Goal: Information Seeking & Learning: Learn about a topic

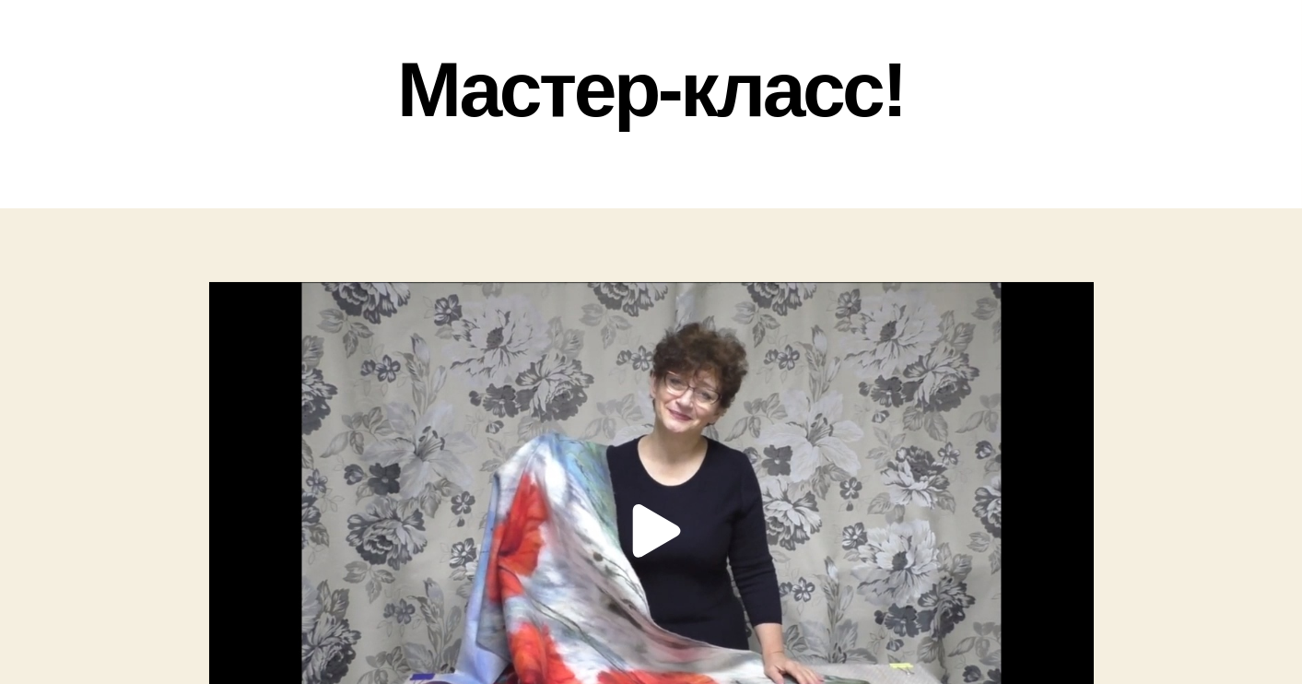
scroll to position [111, 0]
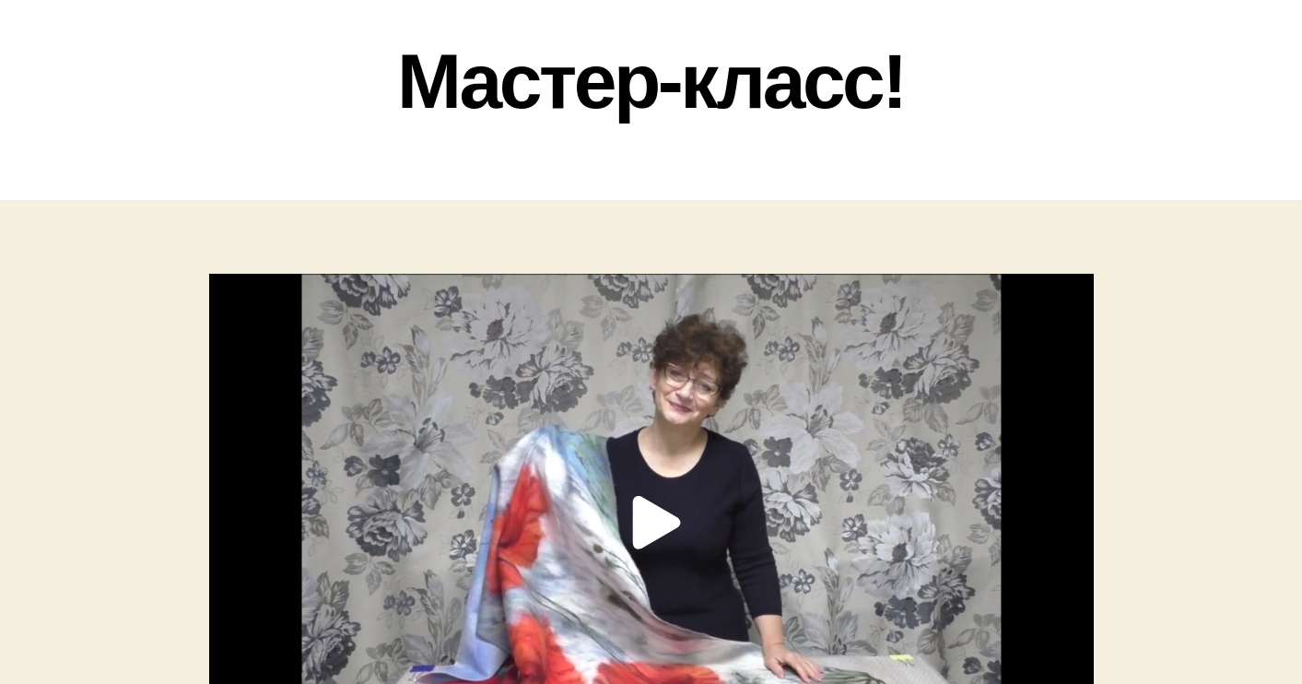
click at [649, 515] on div "Facebook Twitter Email Link Embed Copy and paste this HTML code into your webpa…" at bounding box center [651, 523] width 885 height 498
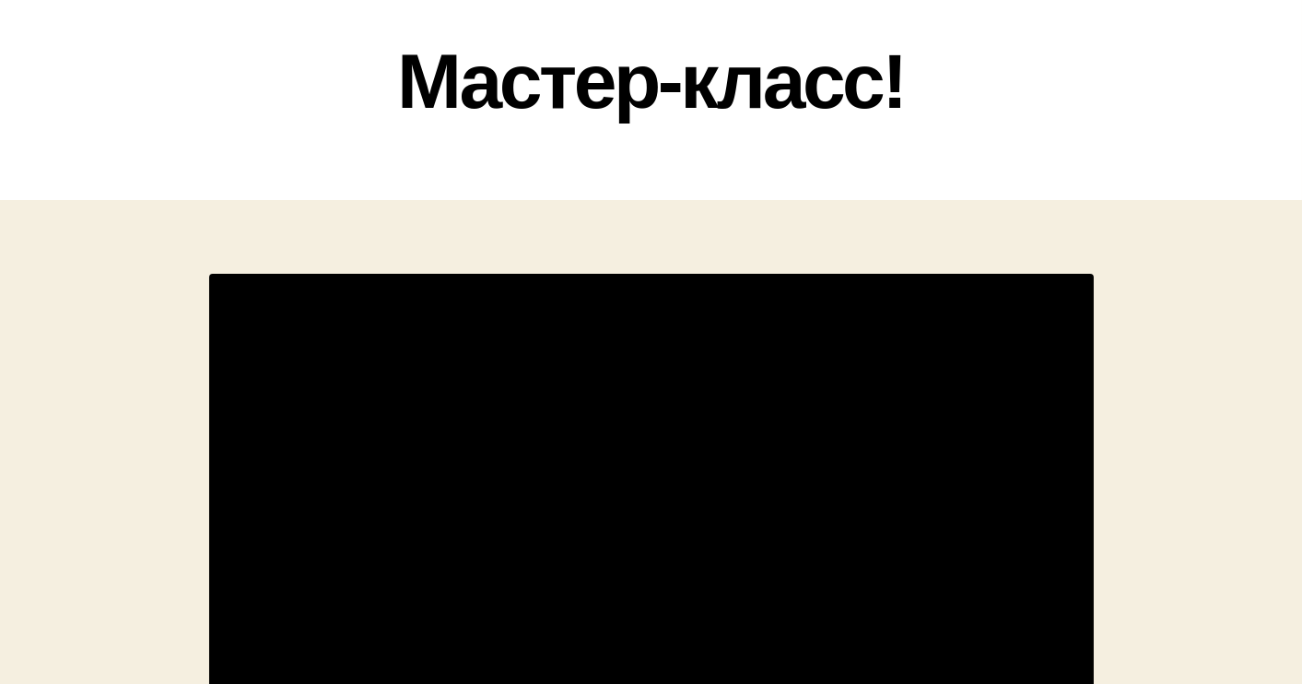
click at [1039, 112] on h1 "Мастер-класс!" at bounding box center [652, 82] width 922 height 88
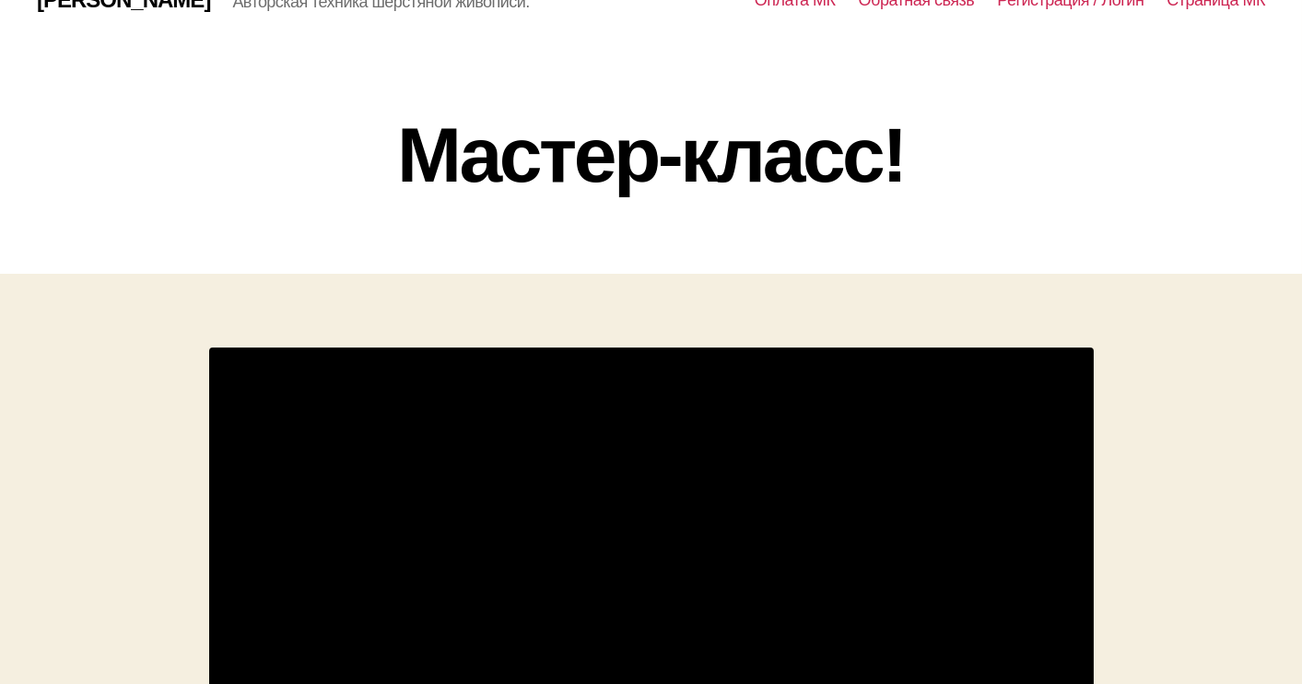
scroll to position [0, 0]
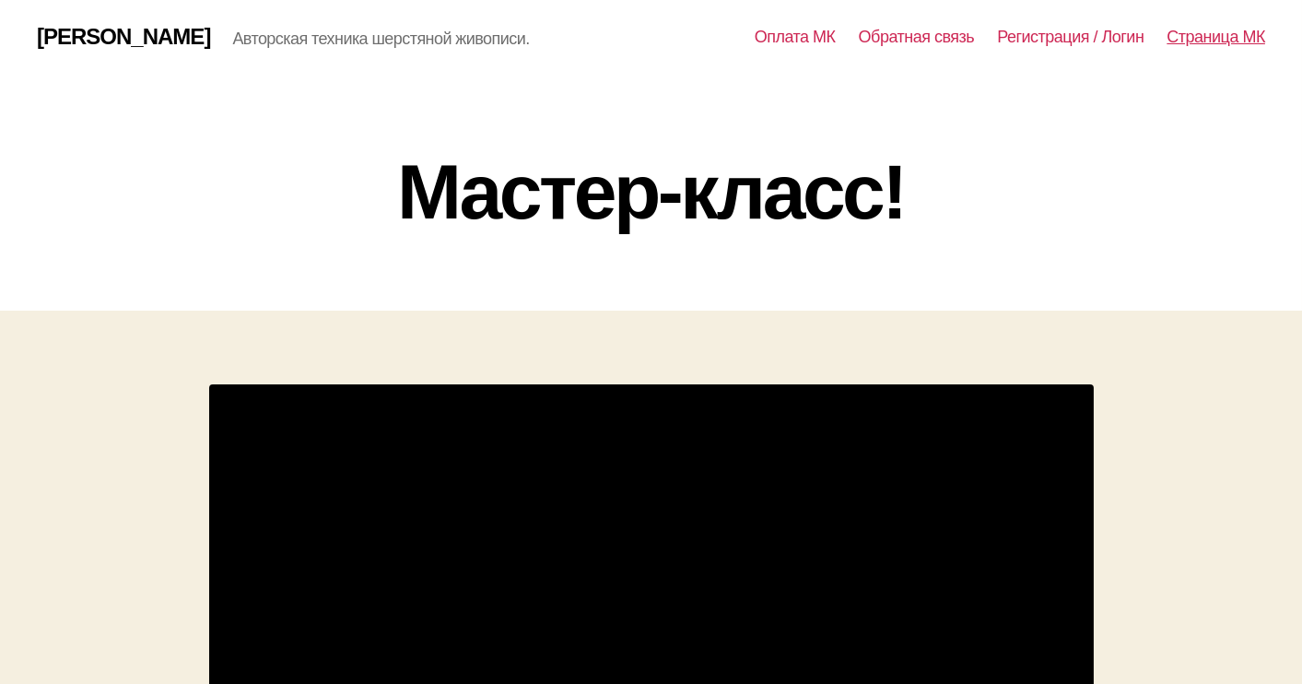
click at [1209, 38] on link "Страница МК" at bounding box center [1216, 38] width 99 height 20
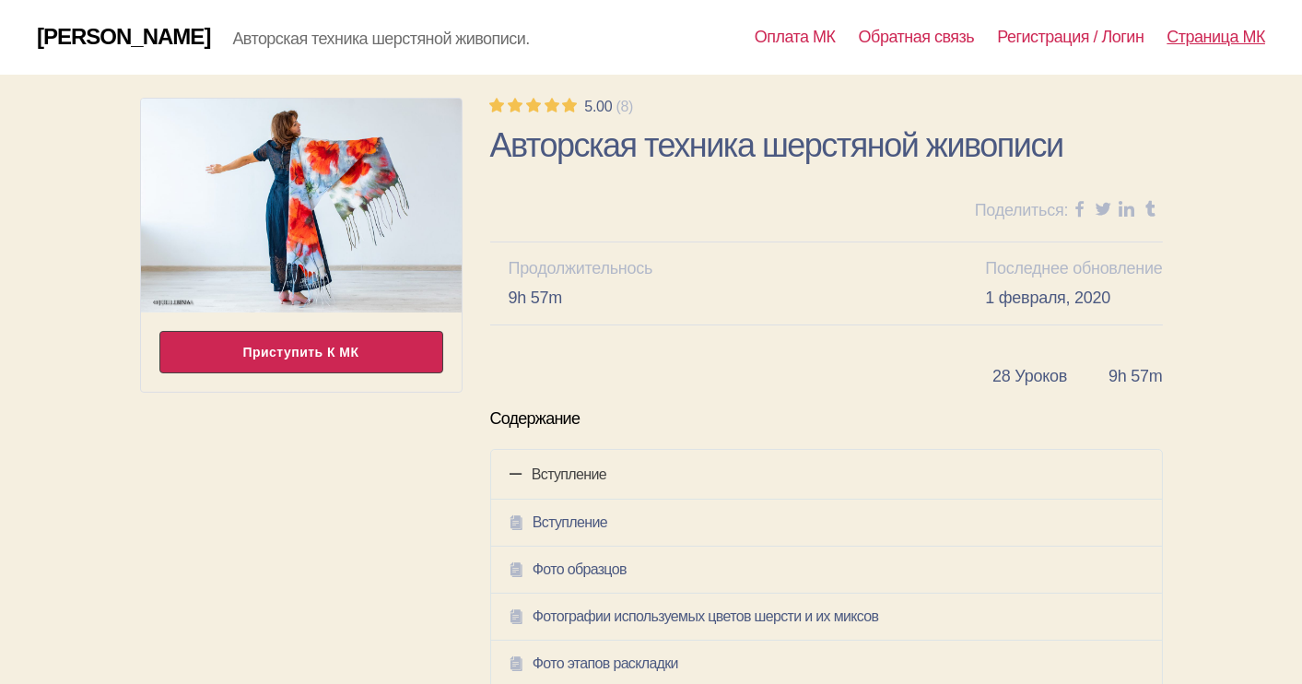
click at [310, 350] on div "Приступить к МК" at bounding box center [301, 352] width 284 height 42
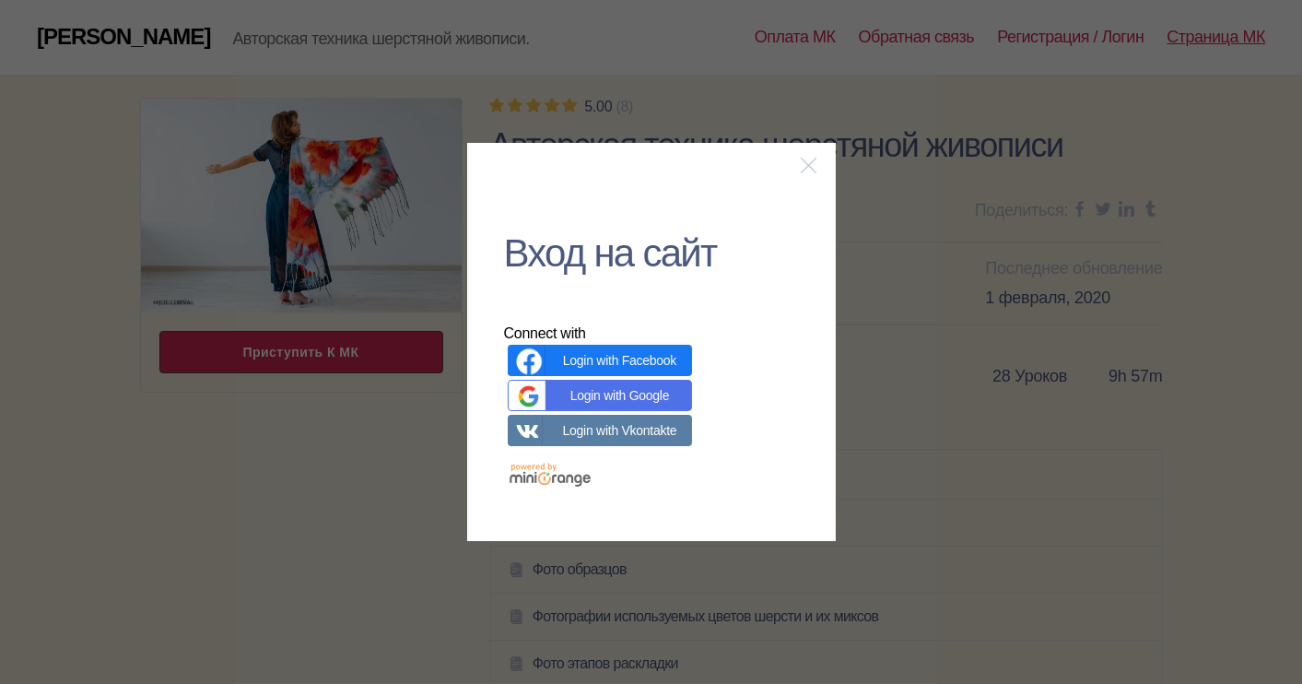
click at [595, 394] on link "Login with Google" at bounding box center [600, 395] width 184 height 31
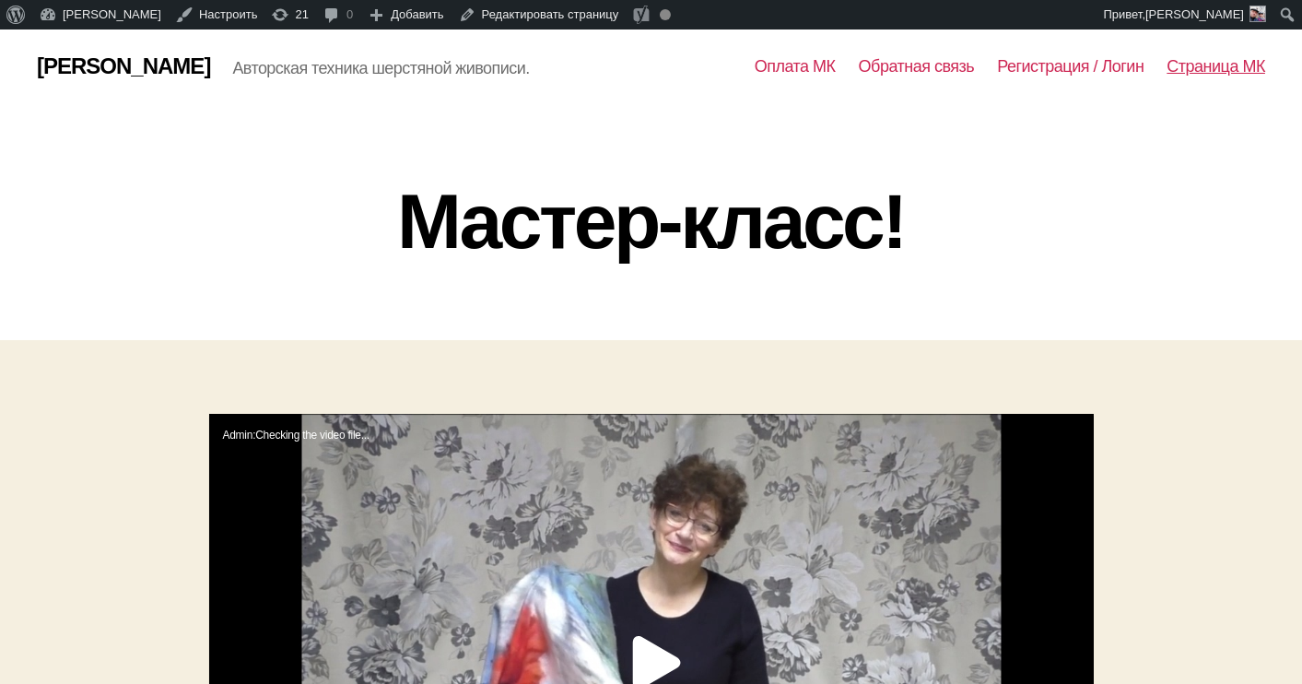
click at [1200, 61] on link "Страница МК" at bounding box center [1216, 67] width 99 height 20
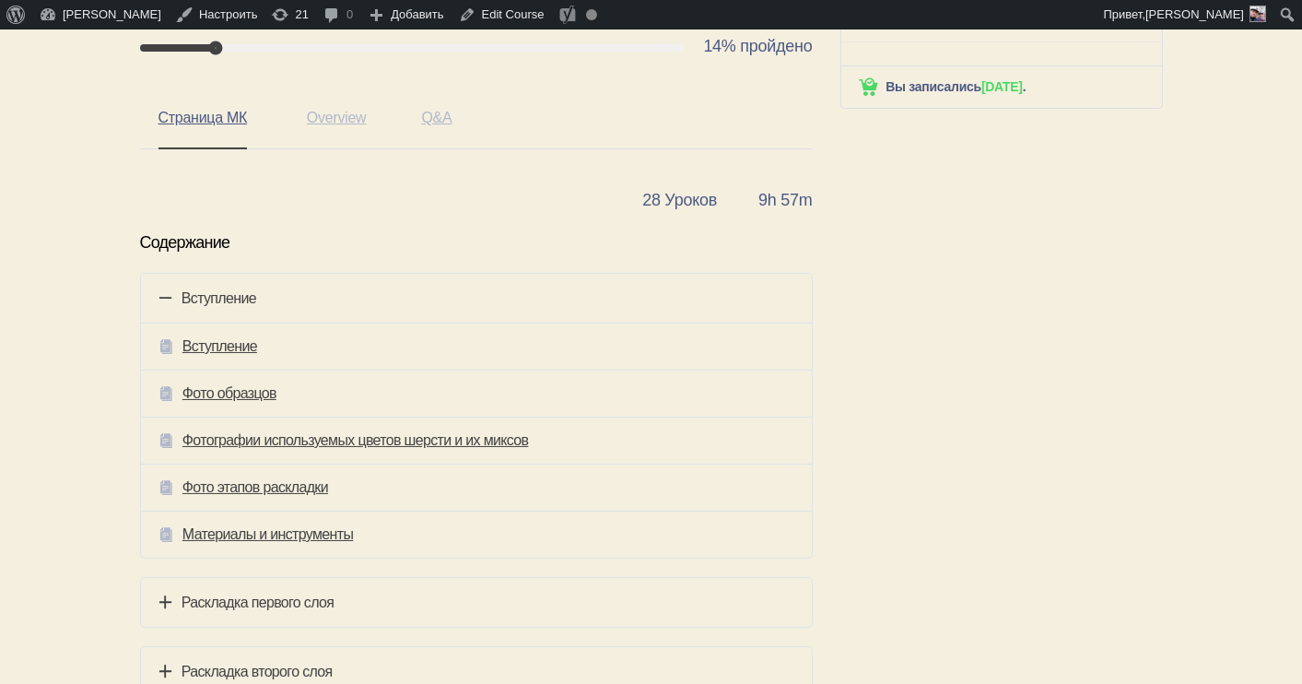
scroll to position [430, 0]
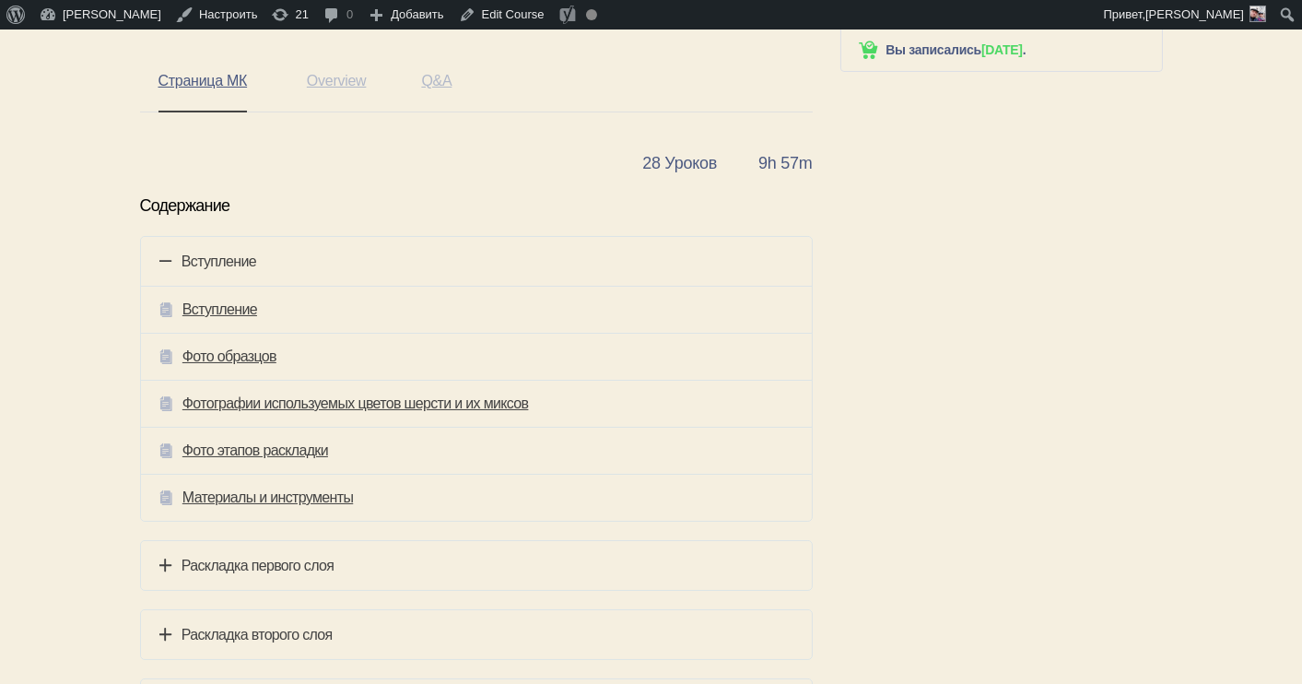
click at [162, 559] on icon at bounding box center [165, 565] width 13 height 23
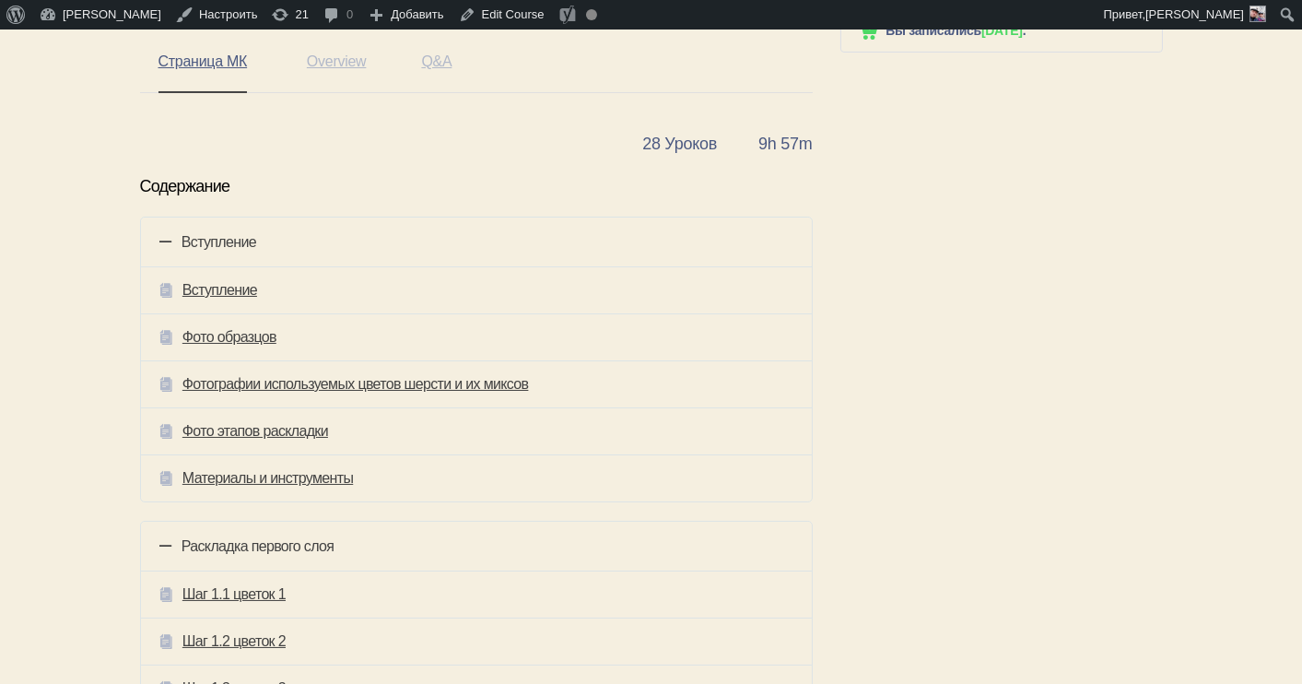
scroll to position [466, 0]
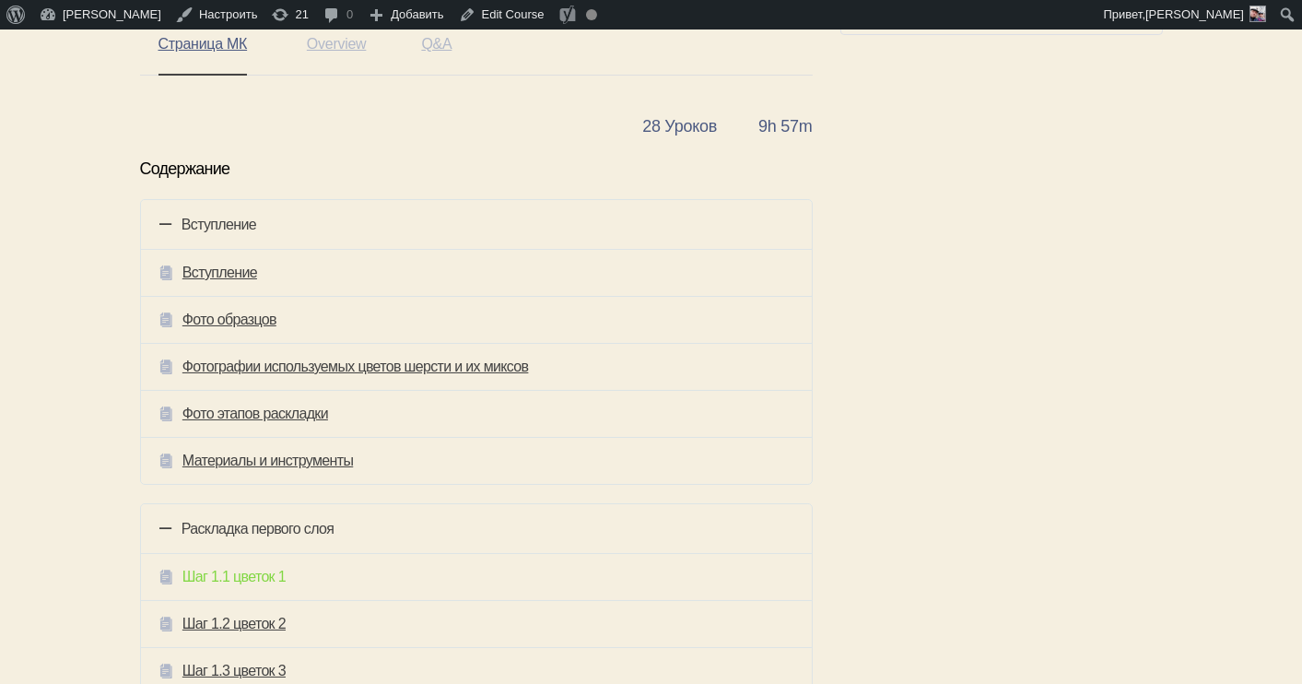
click at [216, 577] on link "Шаг 1.1 цветок 1" at bounding box center [234, 577] width 103 height 20
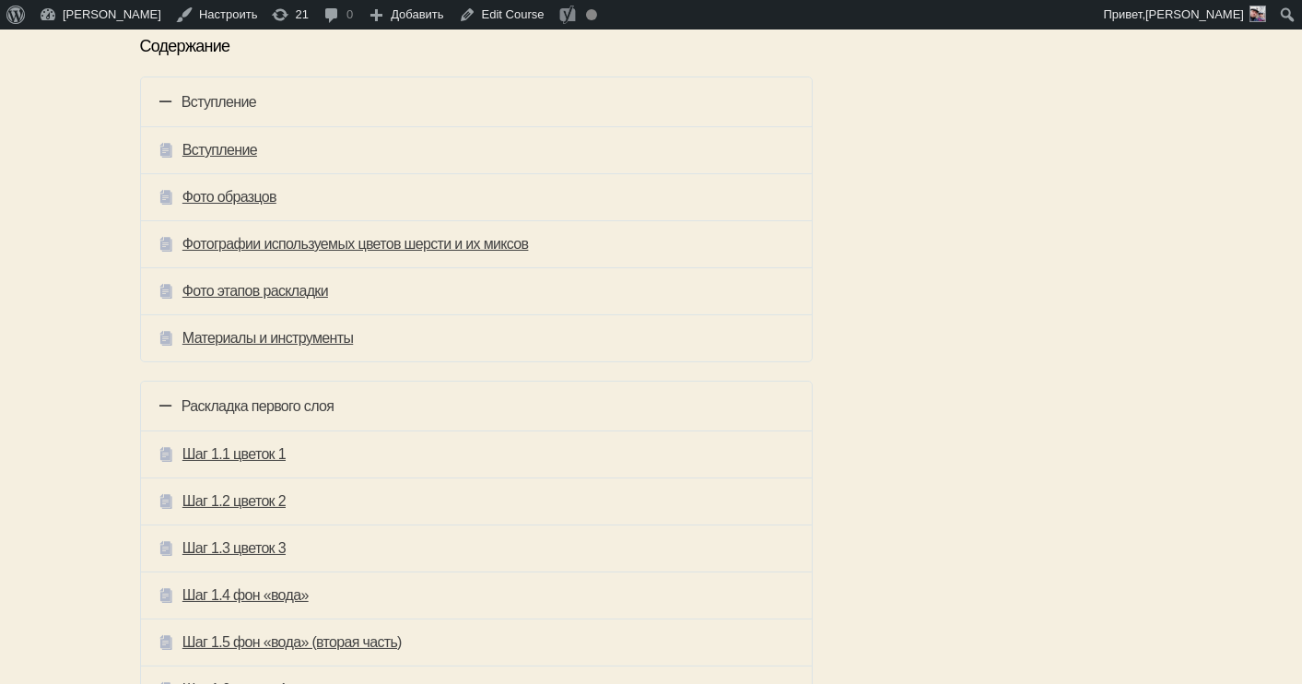
scroll to position [663, 0]
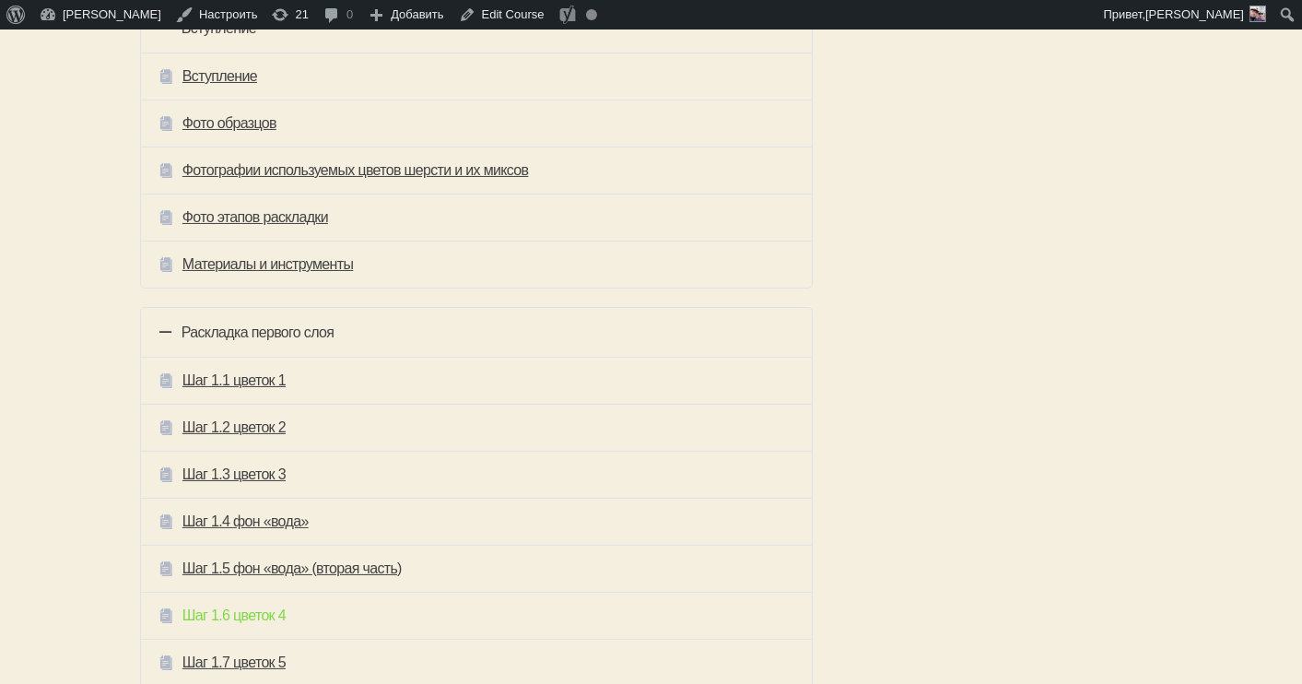
click at [238, 612] on link "Шаг 1.6 цветок 4" at bounding box center [234, 616] width 103 height 20
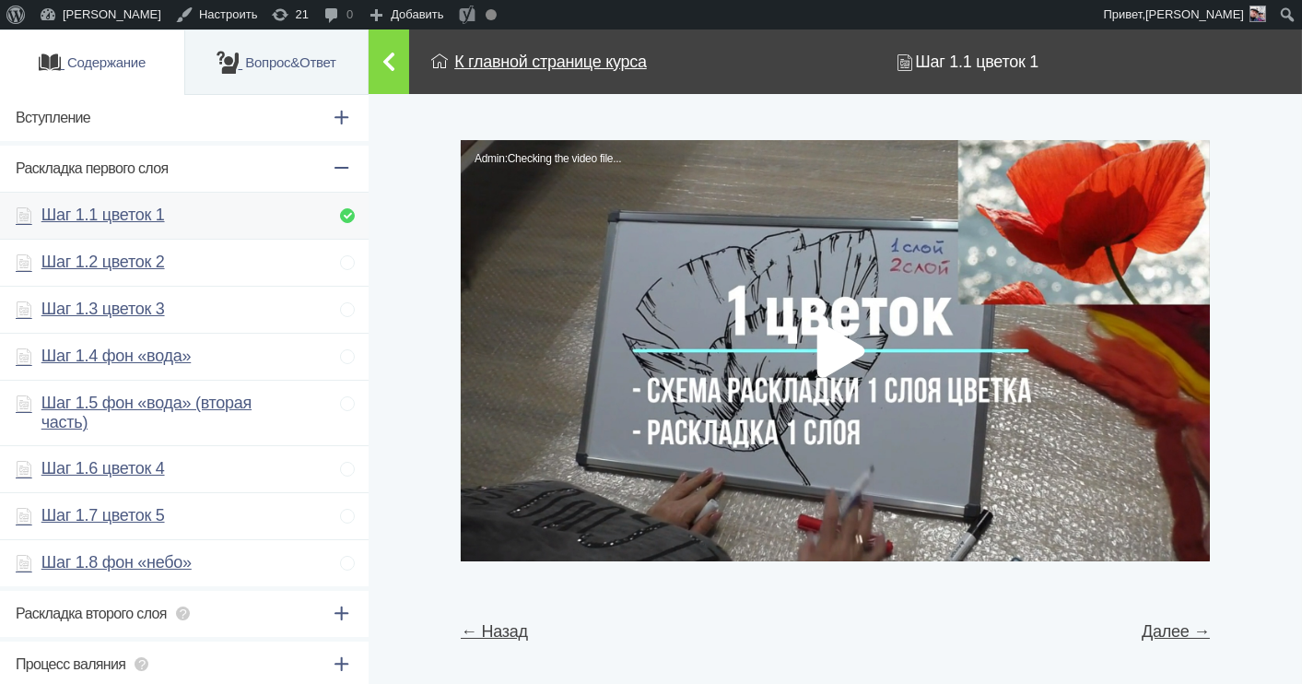
click at [834, 355] on div "Facebook Twitter Email Link Embed Copy and paste this HTML code into your webpa…" at bounding box center [835, 350] width 749 height 421
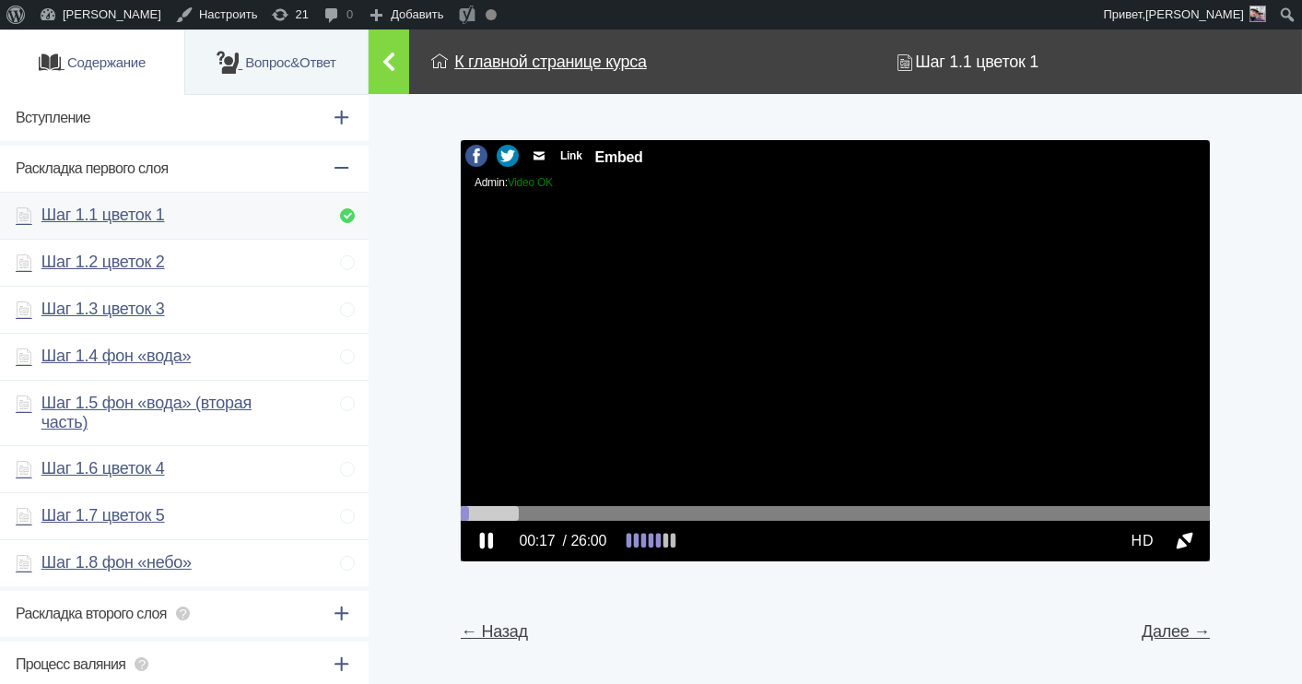
click at [487, 536] on link at bounding box center [486, 540] width 25 height 25
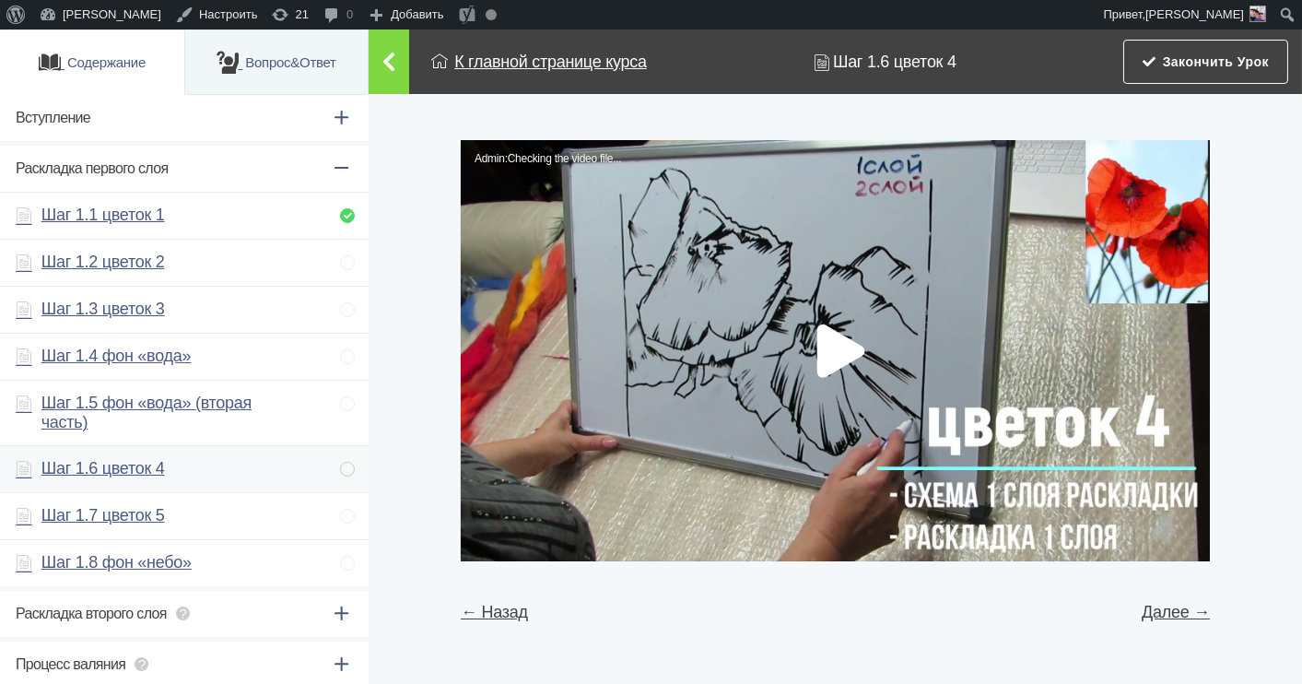
click at [824, 338] on div "Facebook Twitter Email Link Embed Copy and paste this HTML code into your webpa…" at bounding box center [835, 350] width 749 height 421
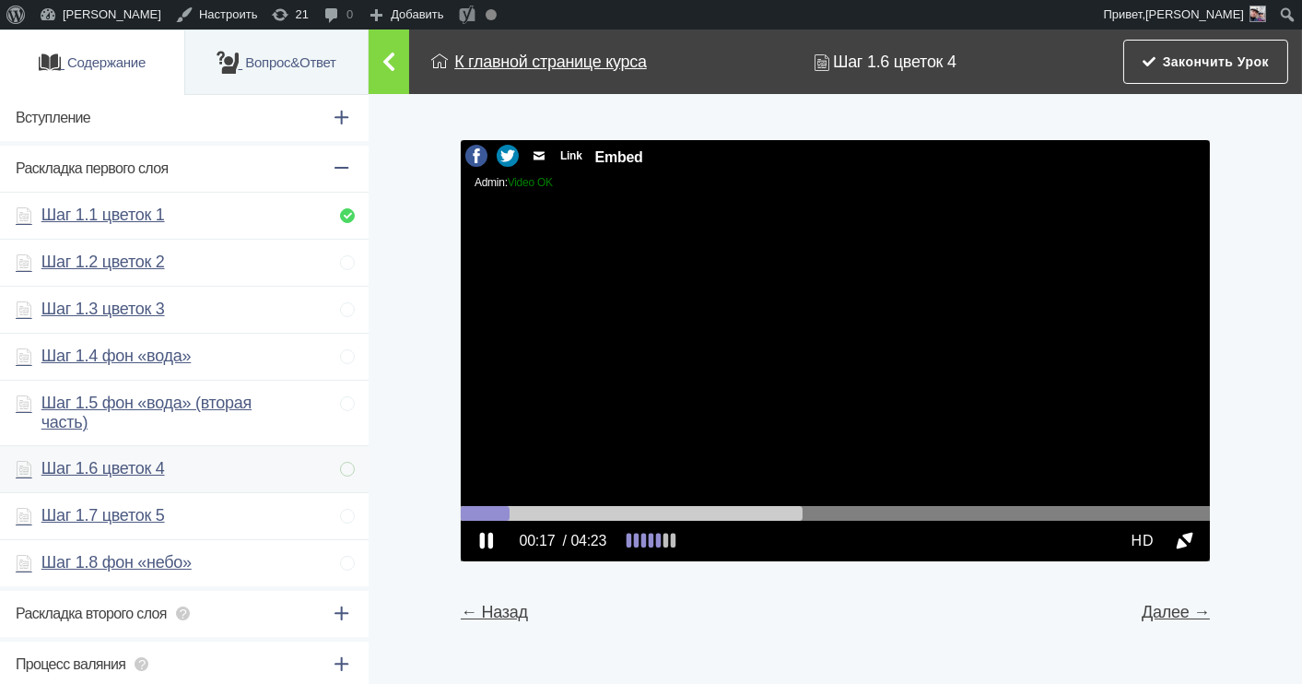
click at [485, 543] on link at bounding box center [486, 540] width 25 height 25
